Goal: Information Seeking & Learning: Find specific page/section

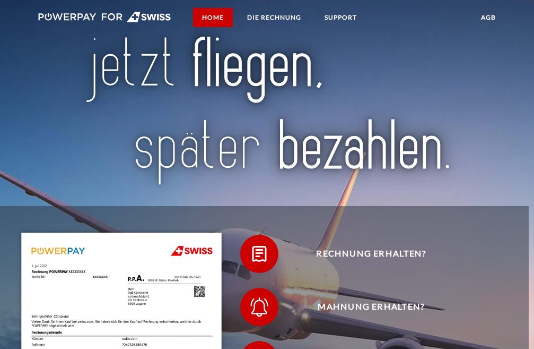
click at [220, 14] on link "Home" at bounding box center [213, 17] width 40 height 19
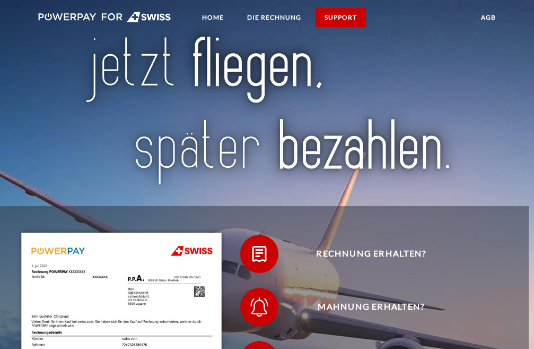
click at [336, 18] on link "SUPPORT" at bounding box center [341, 17] width 50 height 19
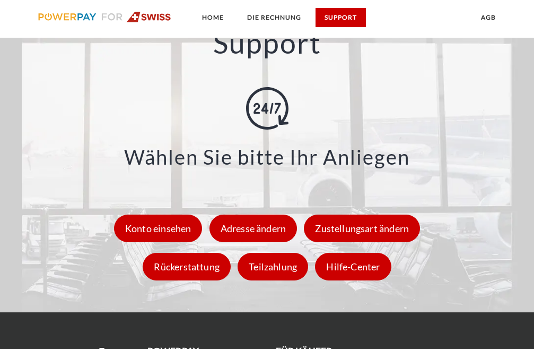
scroll to position [1116, 0]
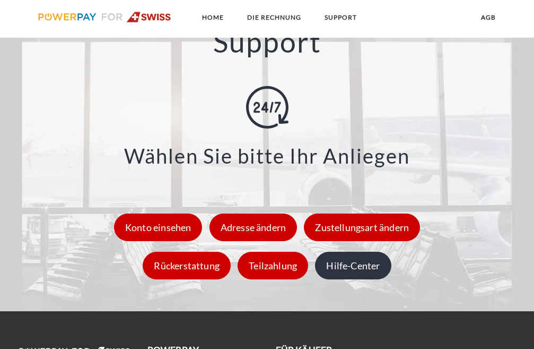
click at [369, 267] on div "Hilfe-Center" at bounding box center [353, 266] width 76 height 28
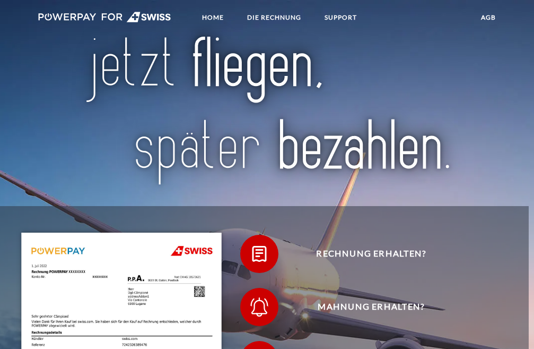
click at [76, 14] on img at bounding box center [104, 17] width 133 height 11
click at [112, 14] on img at bounding box center [104, 17] width 133 height 11
